Goal: Task Accomplishment & Management: Manage account settings

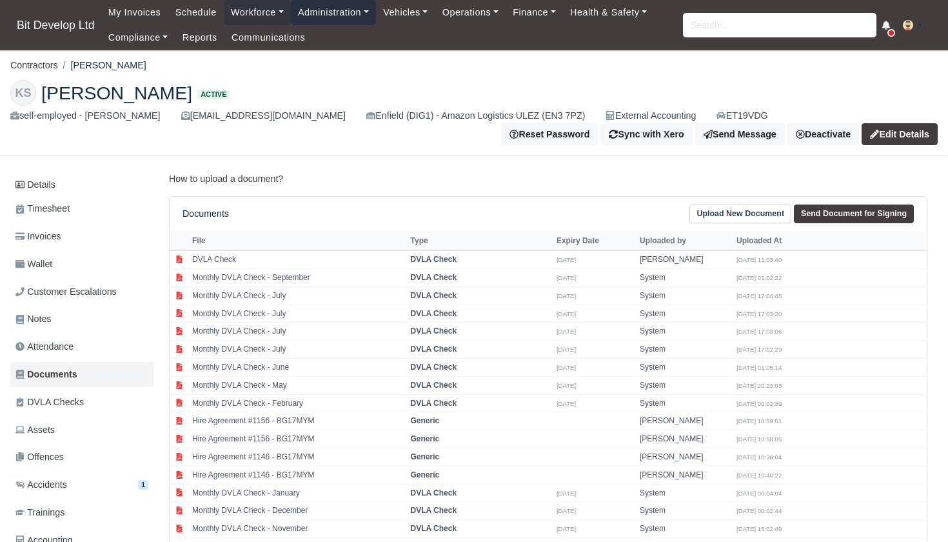
click at [360, 12] on link "Administration" at bounding box center [333, 12] width 85 height 25
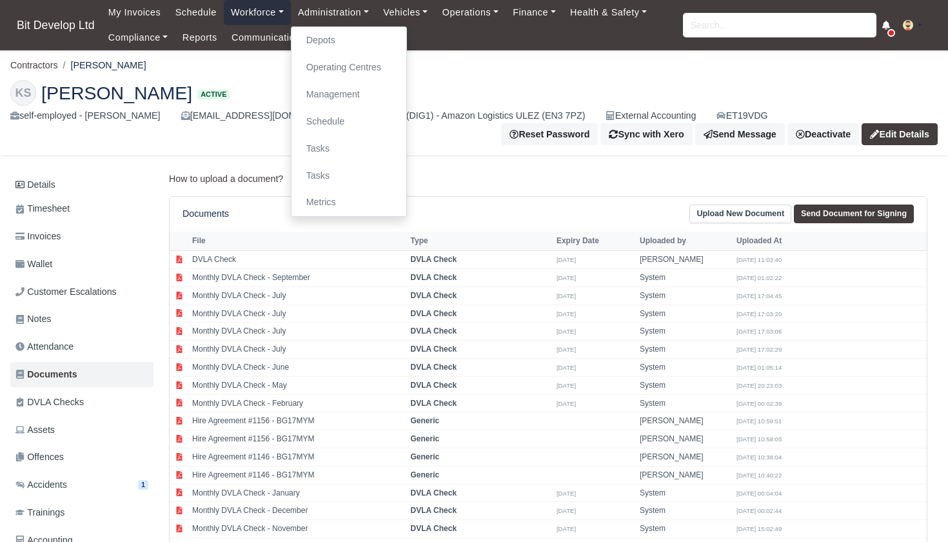
click at [264, 14] on link "Workforce" at bounding box center [257, 12] width 67 height 25
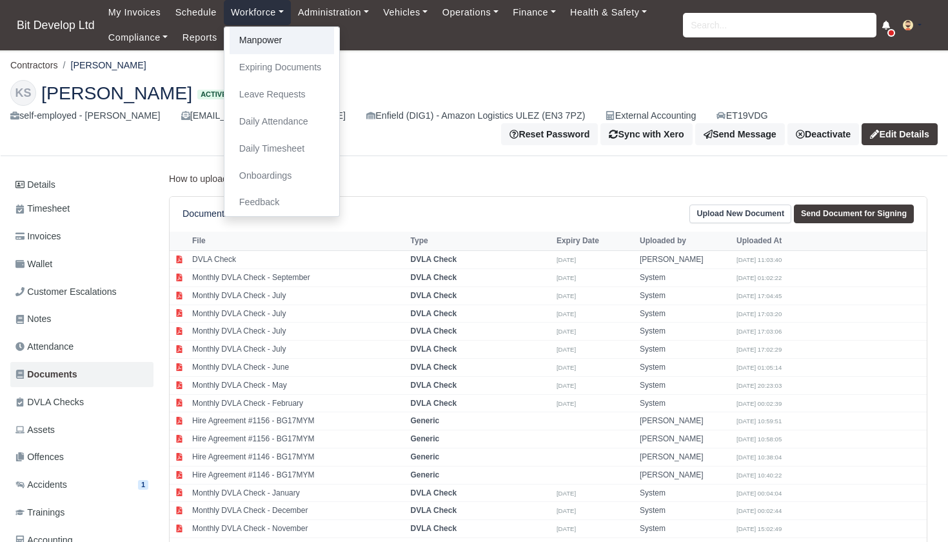
click at [270, 41] on link "Manpower" at bounding box center [282, 40] width 104 height 27
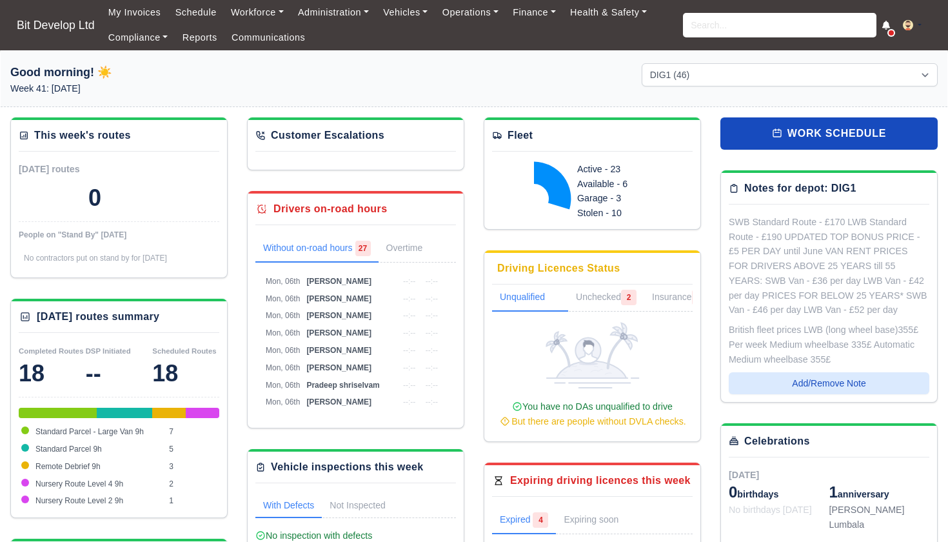
select select "2"
click at [351, 16] on link "Administration" at bounding box center [333, 12] width 85 height 25
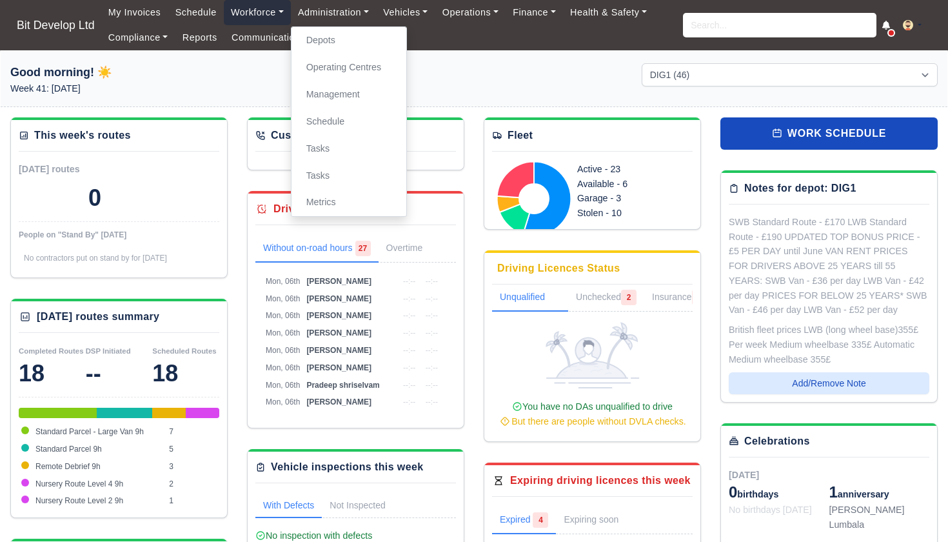
click at [274, 9] on link "Workforce" at bounding box center [257, 12] width 67 height 25
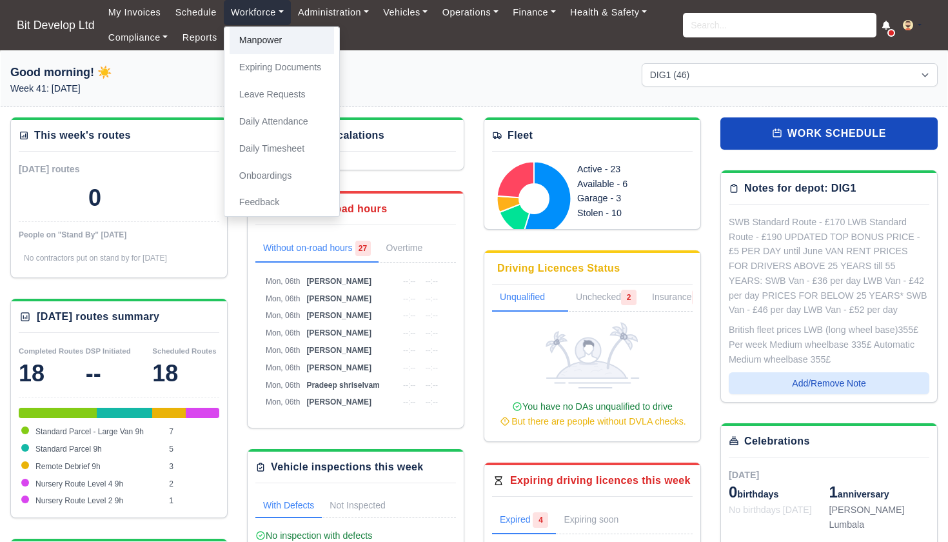
click at [273, 38] on link "Manpower" at bounding box center [282, 40] width 104 height 27
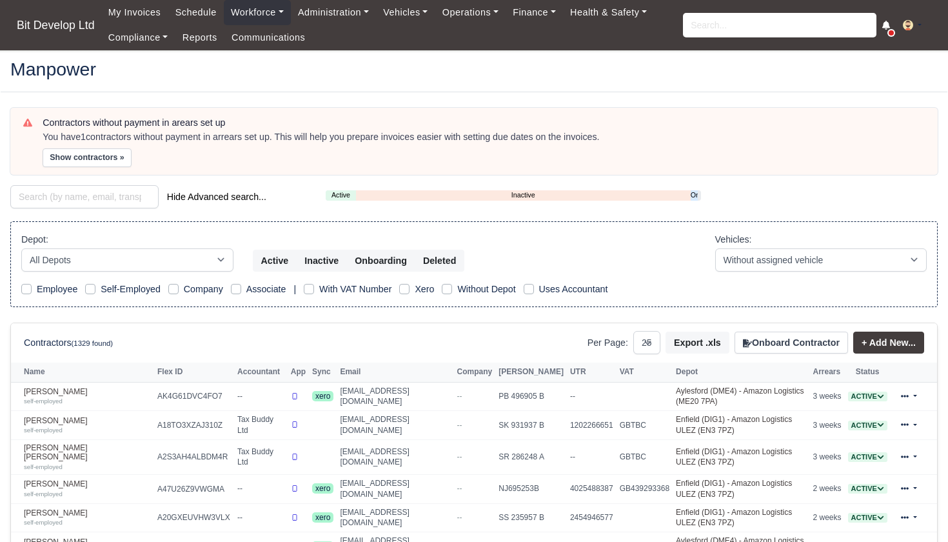
select select "25"
click at [801, 343] on button "Onboard Contractor" at bounding box center [790, 342] width 113 height 22
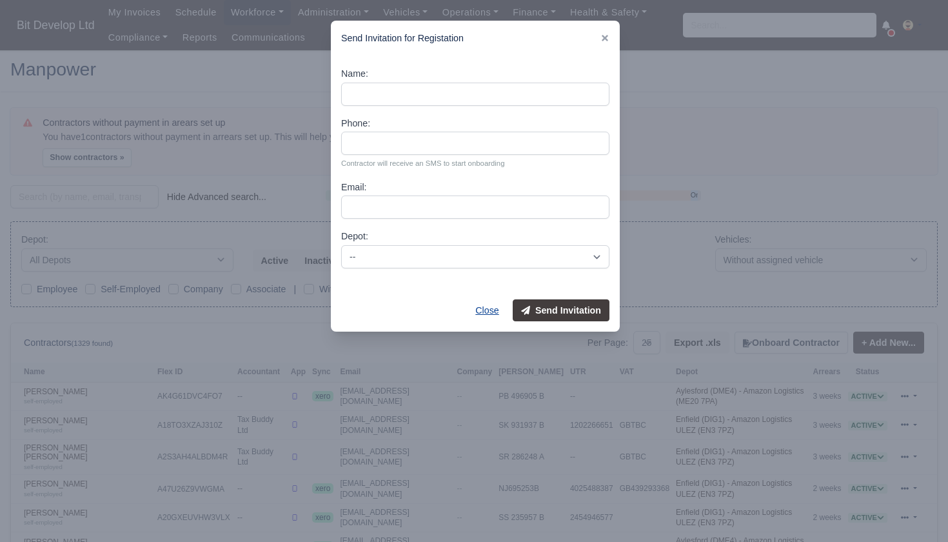
click at [491, 304] on button "Close" at bounding box center [487, 310] width 40 height 22
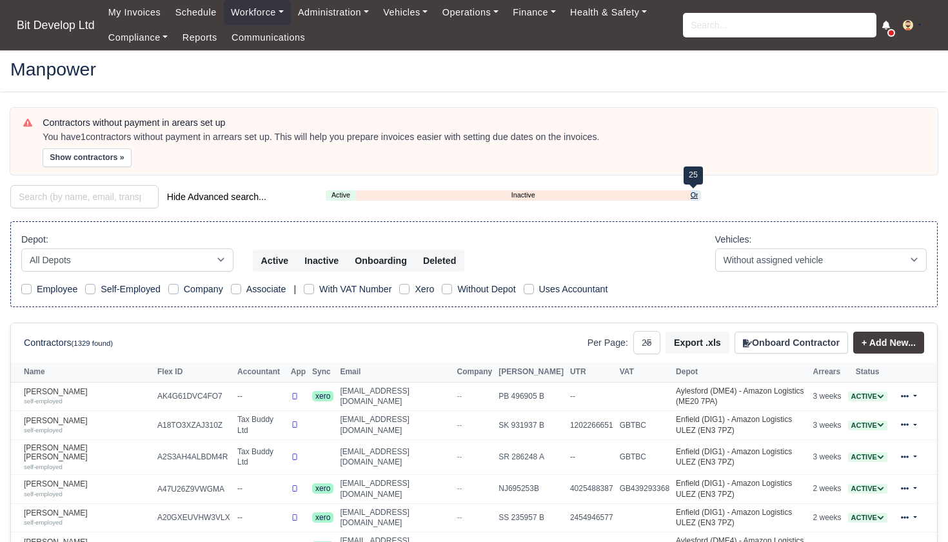
click at [694, 192] on link "Onboarding" at bounding box center [694, 195] width 7 height 11
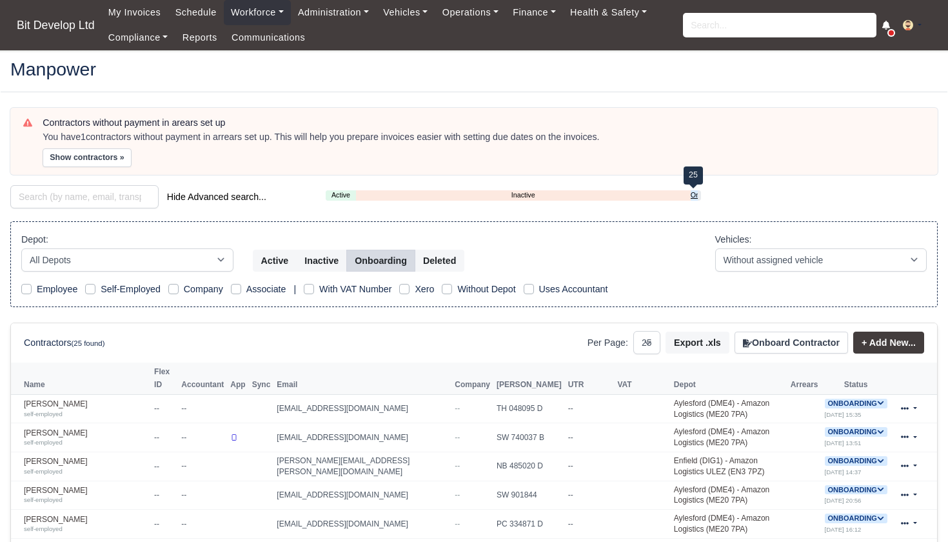
click at [694, 192] on link "Onboarding" at bounding box center [694, 195] width 7 height 11
select select "2"
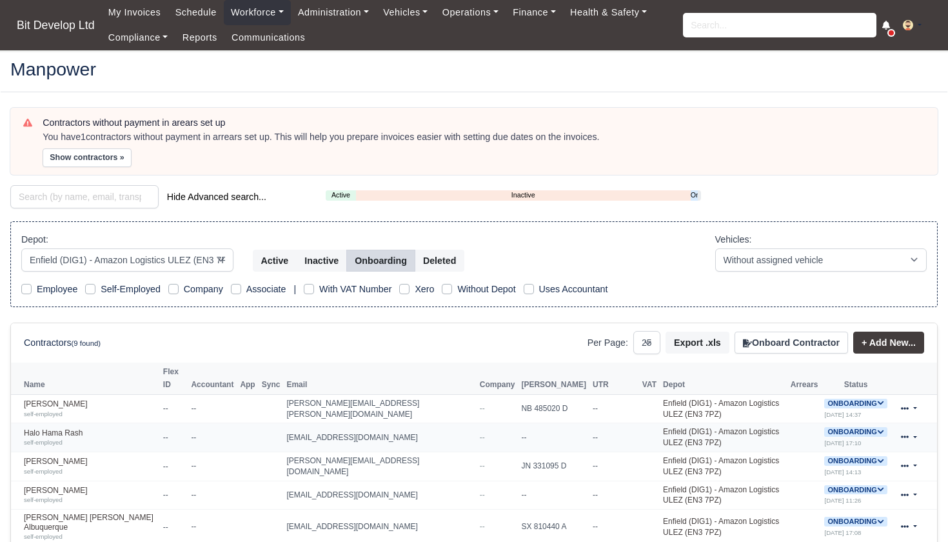
click at [878, 430] on icon at bounding box center [881, 432] width 6 height 4
click at [810, 460] on button "Deactivate" at bounding box center [804, 471] width 60 height 22
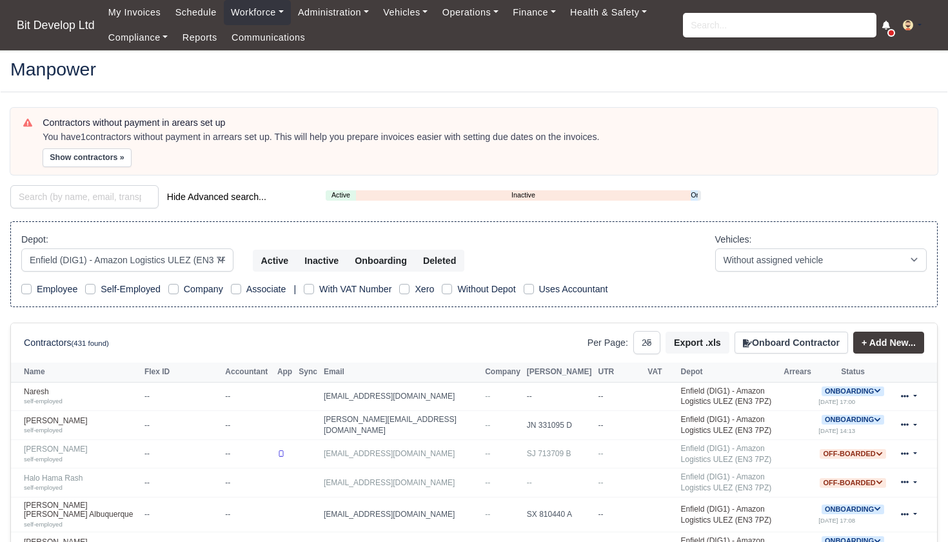
select select "2"
select select "25"
click at [695, 190] on link "Onboarding" at bounding box center [694, 195] width 7 height 11
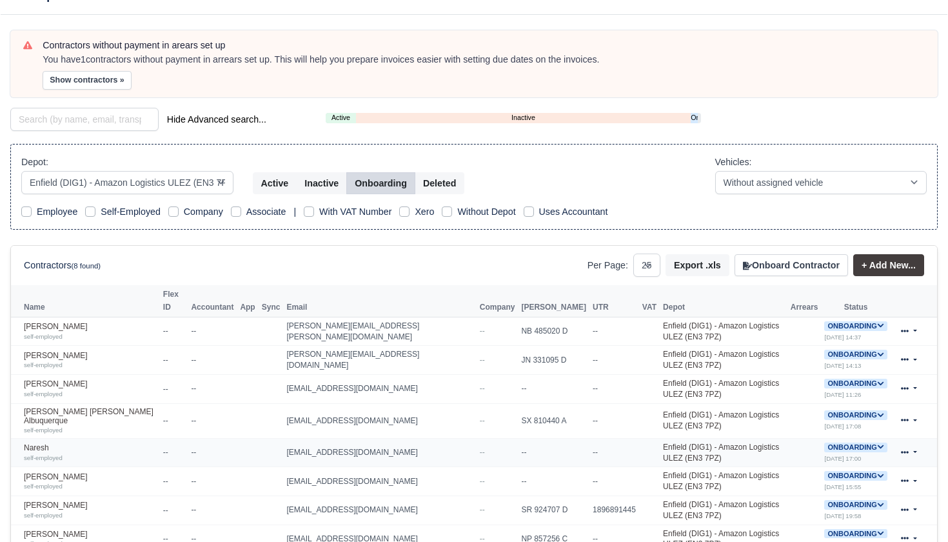
scroll to position [83, 0]
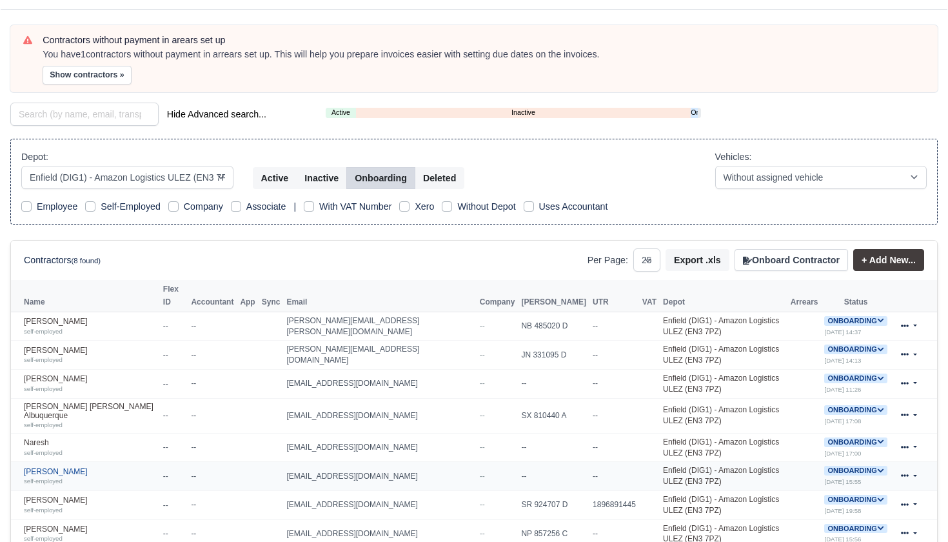
click at [64, 467] on link "[PERSON_NAME] self-employed" at bounding box center [90, 476] width 133 height 19
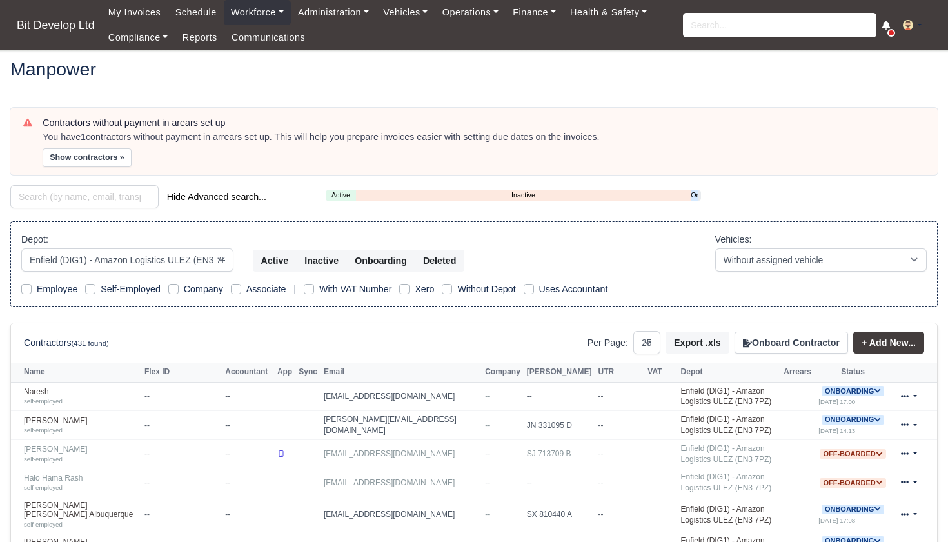
select select "2"
select select "25"
click at [691, 193] on link "Onboarding" at bounding box center [694, 195] width 7 height 11
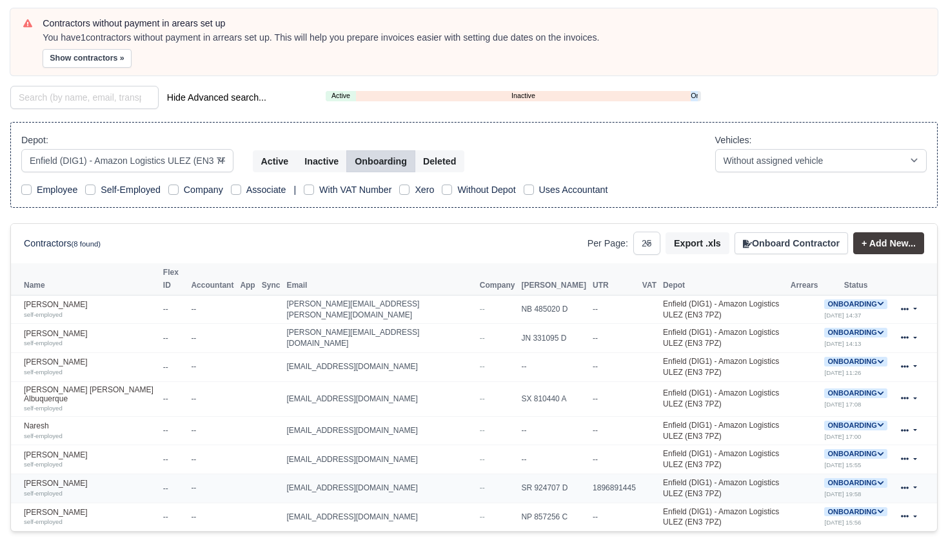
scroll to position [102, 0]
